Goal: Transaction & Acquisition: Download file/media

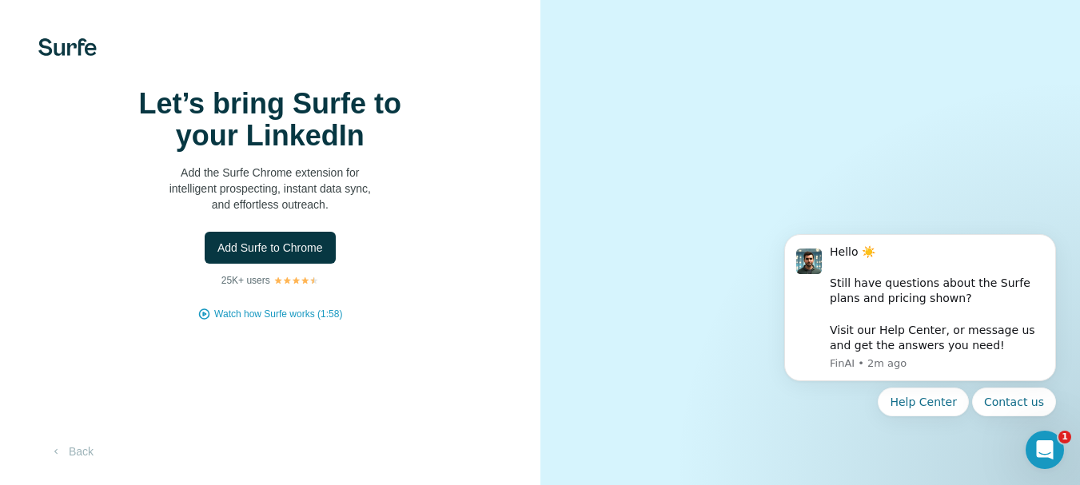
scroll to position [96, 0]
click at [283, 240] on span "Add Surfe to Chrome" at bounding box center [269, 248] width 105 height 16
click at [1024, 130] on video at bounding box center [810, 242] width 451 height 225
click at [71, 41] on img at bounding box center [67, 47] width 58 height 18
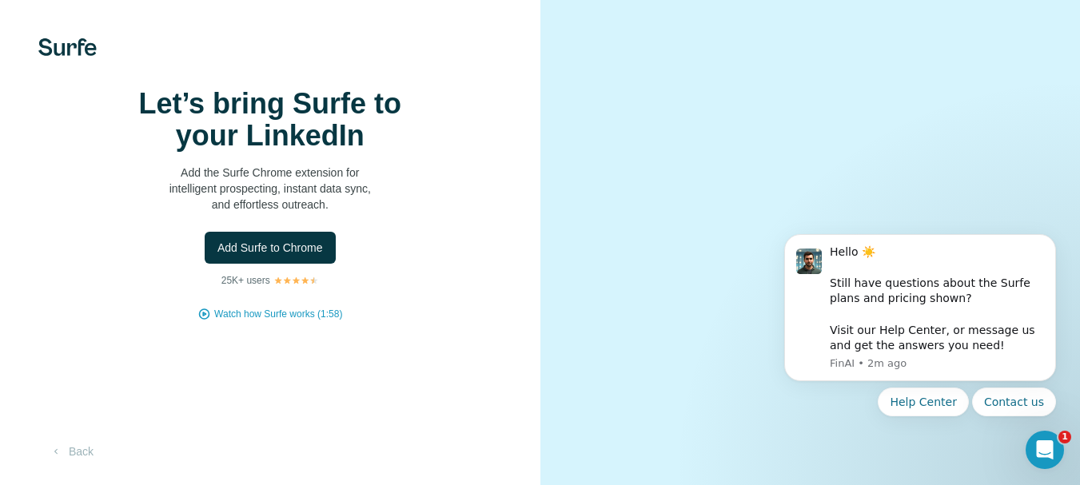
click at [73, 44] on img at bounding box center [67, 47] width 58 height 18
